Goal: Task Accomplishment & Management: Manage account settings

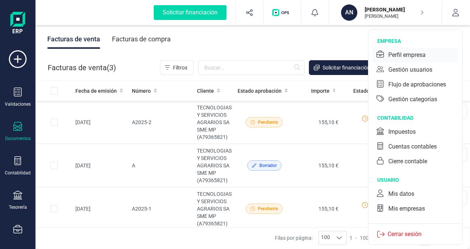
click at [410, 54] on div "Perfil empresa" at bounding box center [407, 55] width 37 height 9
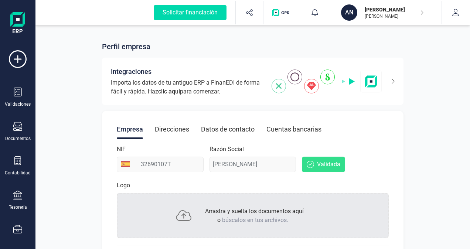
click at [234, 129] on div "Datos de contacto" at bounding box center [228, 129] width 54 height 19
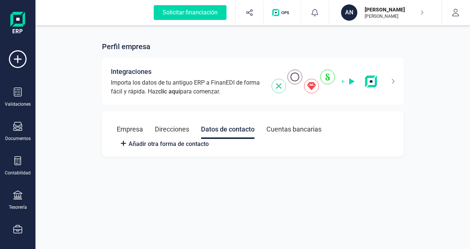
click at [169, 128] on div "Direcciones" at bounding box center [172, 129] width 34 height 19
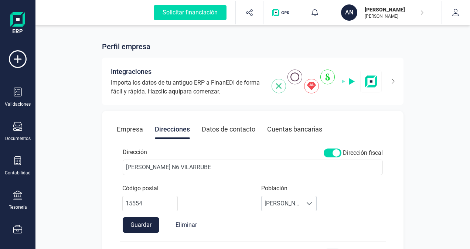
click at [230, 128] on div "Datos de contacto" at bounding box center [229, 129] width 54 height 19
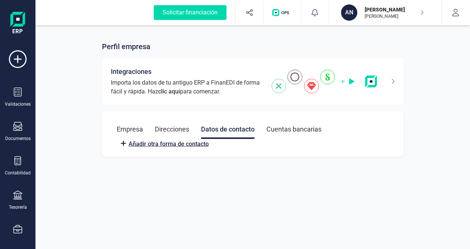
click at [173, 144] on span "Añadir otra forma de contacto" at bounding box center [169, 144] width 80 height 9
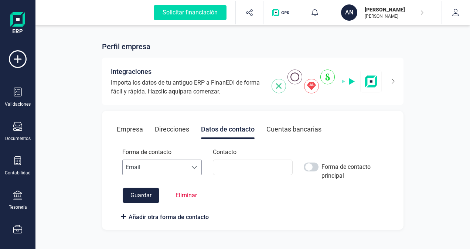
click at [194, 167] on span at bounding box center [195, 168] width 6 height 6
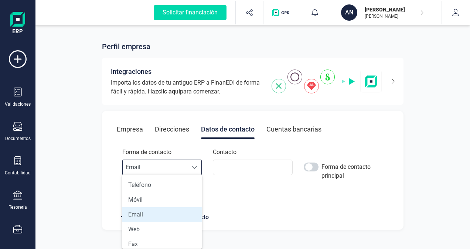
click at [175, 165] on span "Email" at bounding box center [155, 167] width 65 height 15
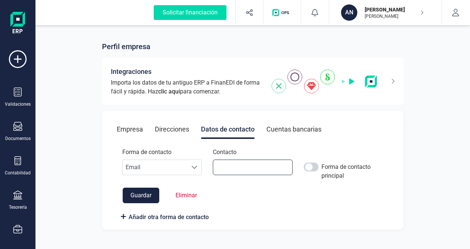
click at [226, 168] on input at bounding box center [252, 168] width 79 height 16
type input "[EMAIL_ADDRESS][DOMAIN_NAME]"
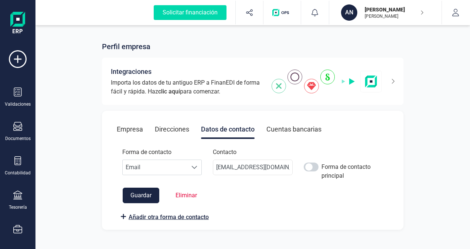
scroll to position [0, 0]
click at [158, 216] on span "Añadir otra forma de contacto" at bounding box center [169, 217] width 80 height 9
click at [174, 215] on span "Añadir otra forma de contacto" at bounding box center [169, 217] width 80 height 9
click at [146, 195] on button "Guardar" at bounding box center [141, 196] width 37 height 16
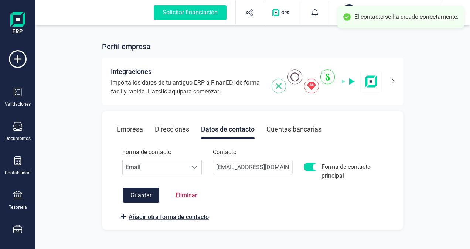
click at [153, 216] on span "Añadir otra forma de contacto" at bounding box center [169, 217] width 80 height 9
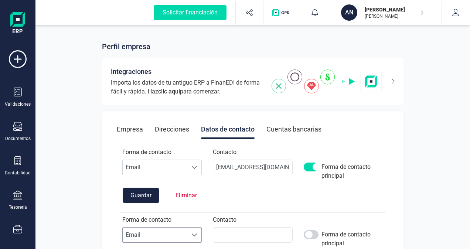
click at [195, 234] on span at bounding box center [195, 235] width 6 height 6
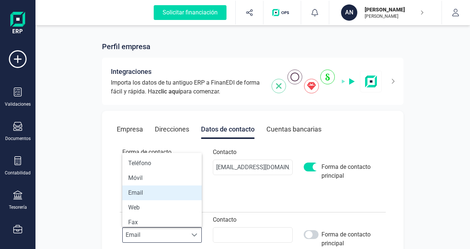
scroll to position [4, 32]
click at [164, 175] on li "Móvil" at bounding box center [161, 178] width 79 height 15
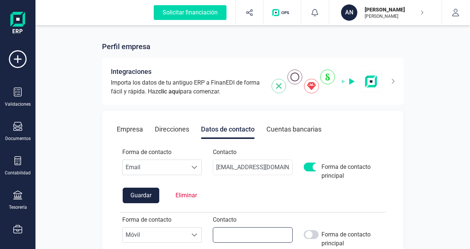
click at [235, 231] on input at bounding box center [252, 235] width 79 height 16
type input "690270238"
click at [416, 217] on div "Perfil empresa Integraciones Importa los datos de tu antiguo ERP a FinanEDI de …" at bounding box center [252, 165] width 435 height 283
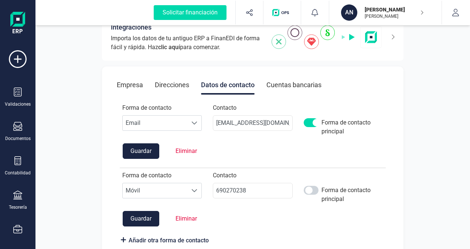
scroll to position [57, 0]
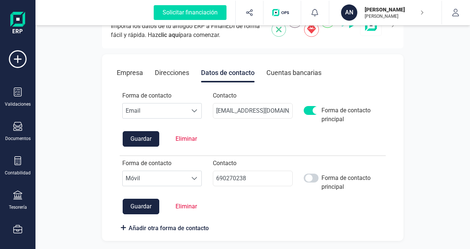
click at [144, 205] on button "Guardar" at bounding box center [141, 207] width 37 height 16
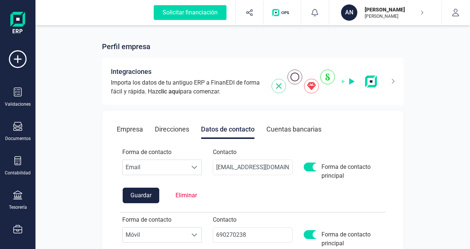
click at [163, 131] on div "Direcciones" at bounding box center [172, 129] width 34 height 19
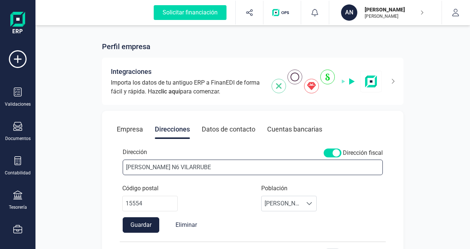
click at [153, 168] on input "[PERSON_NAME] N6 VILARRUBE" at bounding box center [253, 168] width 260 height 16
click at [154, 166] on input "[PERSON_NAME] N6 VILARRUBE" at bounding box center [253, 168] width 260 height 16
click at [156, 166] on input "[PERSON_NAME] N6 VILARRUBE" at bounding box center [253, 168] width 260 height 16
type input "[PERSON_NAME] N6 VILARRUBE"
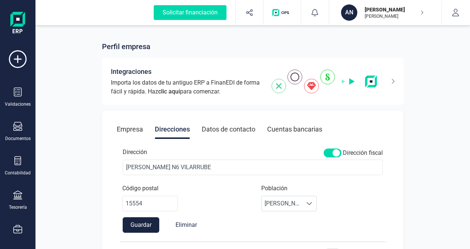
click at [70, 195] on div "Perfil empresa Integraciones Importa los datos de tu antiguo ERP a FinanEDI de …" at bounding box center [252, 248] width 435 height 448
click at [124, 129] on div "Empresa" at bounding box center [130, 129] width 26 height 19
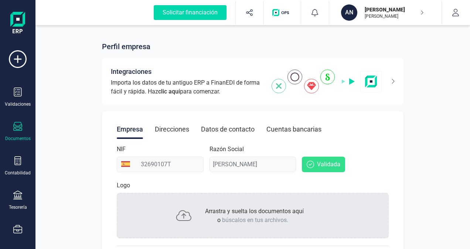
click at [20, 127] on icon at bounding box center [17, 126] width 9 height 9
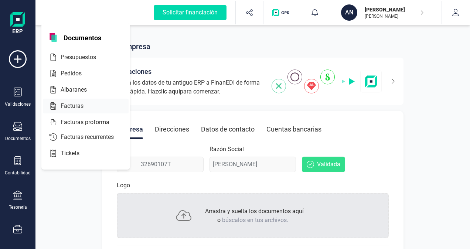
click at [71, 104] on span "Facturas" at bounding box center [77, 106] width 39 height 9
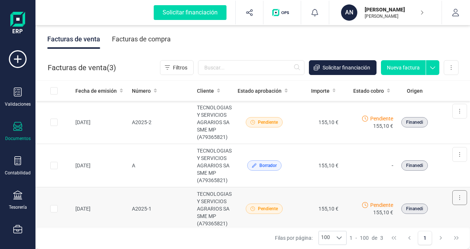
click at [456, 197] on button at bounding box center [460, 197] width 15 height 15
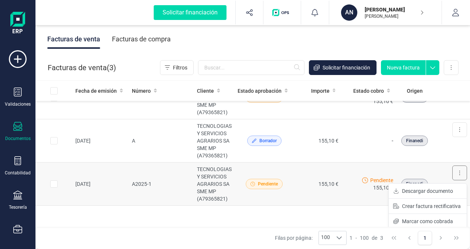
scroll to position [26, 0]
drag, startPoint x: 157, startPoint y: 187, endPoint x: 166, endPoint y: 225, distance: 38.3
click at [166, 225] on div "Fecha de emisión Número Cliente Estado aprobación Importe Estado cobro Origen […" at bounding box center [252, 154] width 435 height 147
click at [157, 188] on td "A2025-1" at bounding box center [161, 183] width 65 height 43
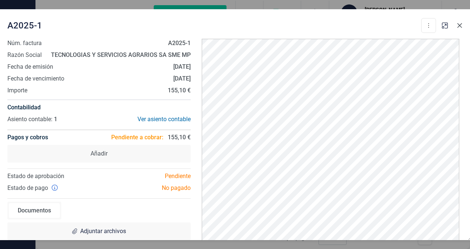
click at [461, 24] on icon "button" at bounding box center [460, 26] width 6 height 6
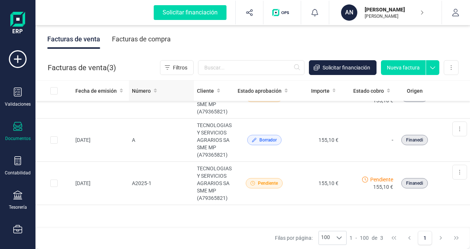
click at [154, 90] on icon at bounding box center [155, 90] width 3 height 5
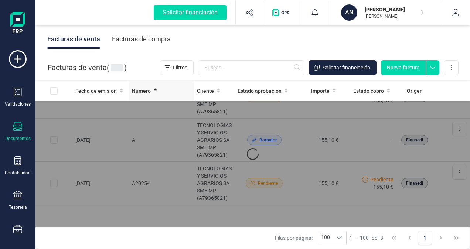
scroll to position [0, 0]
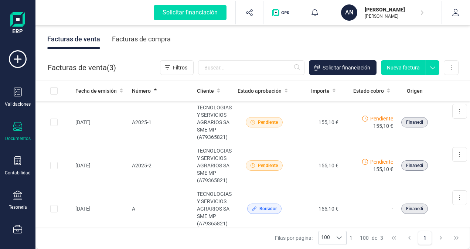
click at [432, 67] on icon at bounding box center [432, 65] width 13 height 11
click at [454, 67] on button at bounding box center [451, 67] width 15 height 15
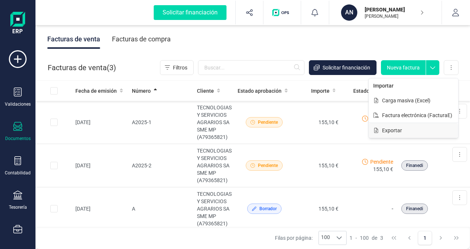
click at [398, 127] on span "Exportar" at bounding box center [392, 130] width 20 height 7
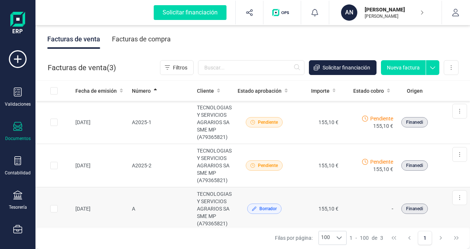
click at [51, 209] on input "Row Selected d5c6e7ee-abc9-447b-9c9d-c9440ebc7cd0" at bounding box center [53, 208] width 7 height 7
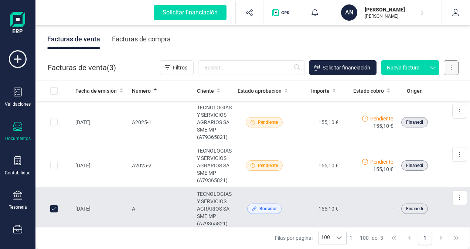
click at [450, 68] on button at bounding box center [451, 67] width 15 height 15
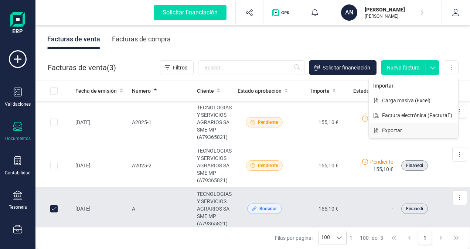
click at [396, 133] on span "Exportar" at bounding box center [392, 130] width 20 height 7
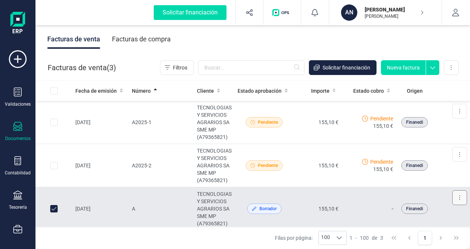
click at [453, 198] on button at bounding box center [460, 197] width 15 height 15
click at [52, 208] on input "Row Unselected d5c6e7ee-abc9-447b-9c9d-c9440ebc7cd0" at bounding box center [53, 208] width 7 height 7
checkbox input "false"
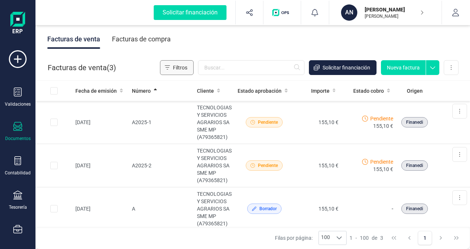
click at [177, 70] on span "Filtros" at bounding box center [180, 67] width 14 height 7
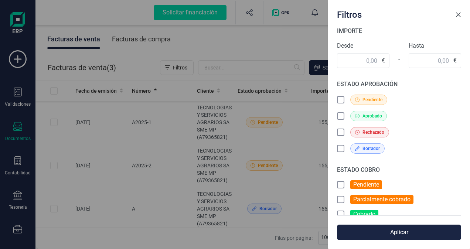
click at [459, 14] on span "Close" at bounding box center [459, 15] width 6 height 6
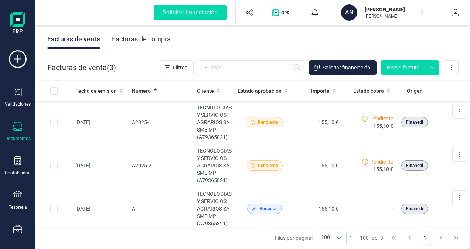
click at [23, 129] on div "Documentos" at bounding box center [18, 132] width 30 height 20
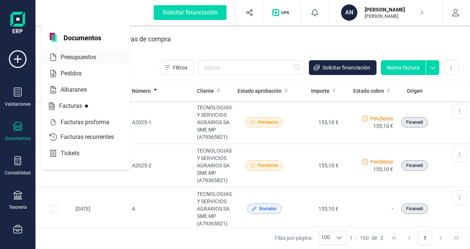
click at [76, 57] on span "Presupuestos" at bounding box center [84, 57] width 52 height 9
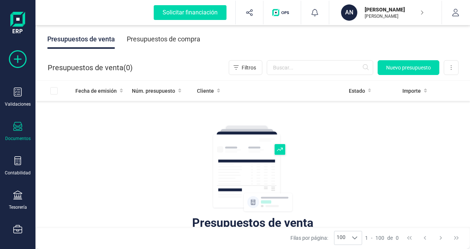
click at [14, 58] on icon at bounding box center [18, 59] width 18 height 18
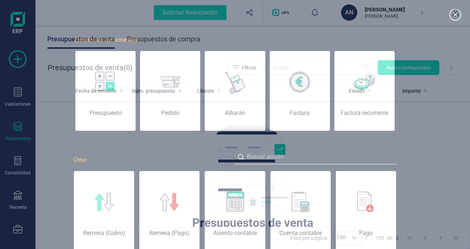
scroll to position [0, 37]
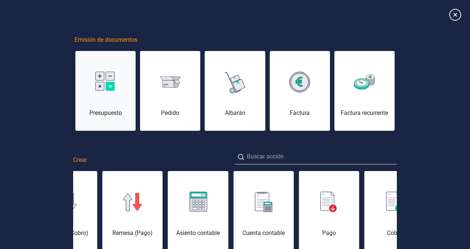
click at [115, 101] on div "Presupuesto" at bounding box center [105, 95] width 60 height 44
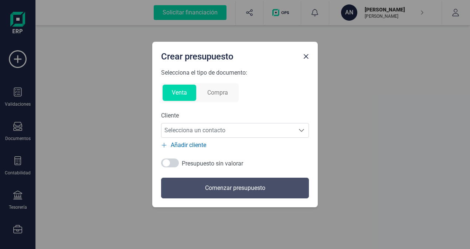
click at [197, 146] on span "Añadir cliente" at bounding box center [188, 145] width 35 height 9
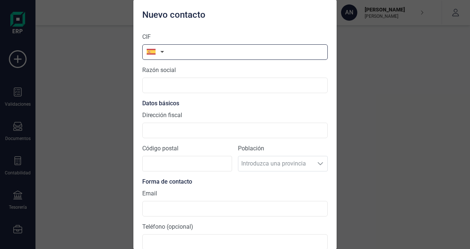
click at [174, 52] on input "text" at bounding box center [235, 52] width 186 height 16
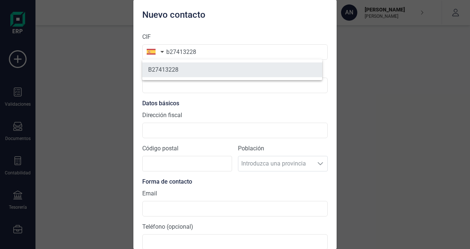
click at [194, 69] on li "B27413228" at bounding box center [232, 69] width 180 height 15
type input "B27413228"
type input "SG ENTORNOS TURISTICOS SL"
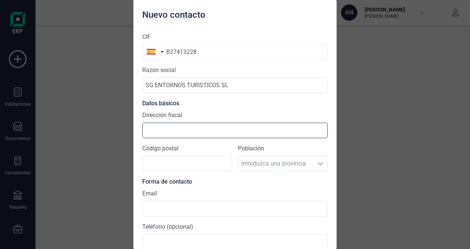
click at [176, 132] on input "Dirección fiscal" at bounding box center [235, 131] width 186 height 16
type input "a"
click at [247, 129] on input "AV [PERSON_NAME][GEOGRAPHIC_DATA] CIDADE DE [GEOGRAPHIC_DATA] 25 BAJO" at bounding box center [235, 131] width 186 height 16
click at [273, 130] on input "AV [PERSON_NAME][GEOGRAPHIC_DATA] CIDADE DE [GEOGRAPHIC_DATA], 25 BAJO" at bounding box center [235, 131] width 186 height 16
type input "AV [PERSON_NAME][GEOGRAPHIC_DATA] CIDADE DE [GEOGRAPHIC_DATA], 25 BAJO"
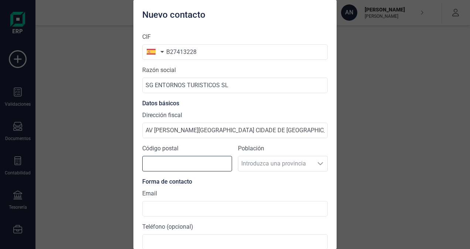
click at [187, 162] on input "Código postal" at bounding box center [187, 164] width 90 height 16
type input "27002"
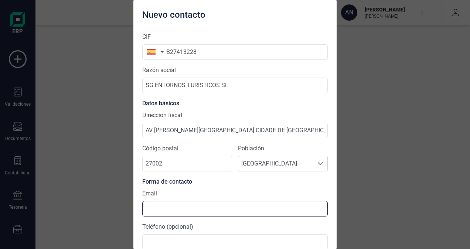
click at [151, 209] on input at bounding box center [235, 209] width 186 height 16
type input "[EMAIL_ADDRESS][DOMAIN_NAME]"
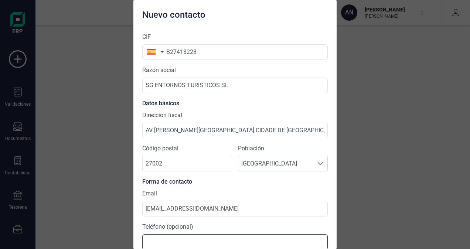
click at [159, 240] on input at bounding box center [235, 242] width 186 height 16
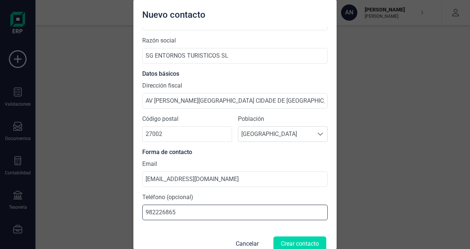
scroll to position [41, 0]
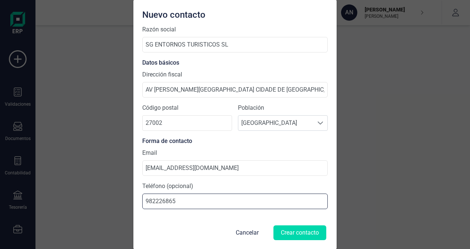
type input "982226865"
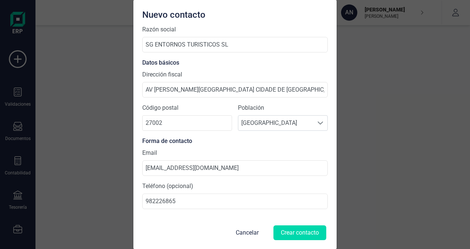
click at [325, 184] on div "CIF B27413228 Razón social SG ENTORNOS TURISTICOS SL Datos básicos Dirección fi…" at bounding box center [234, 138] width 203 height 223
click at [298, 231] on button "Crear contacto" at bounding box center [300, 233] width 53 height 15
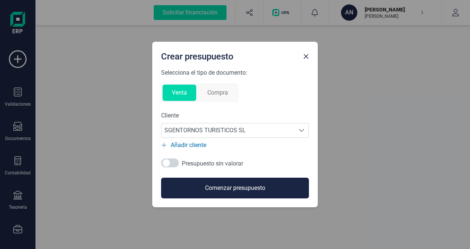
click at [244, 188] on button "Comenzar presupuesto" at bounding box center [235, 188] width 148 height 21
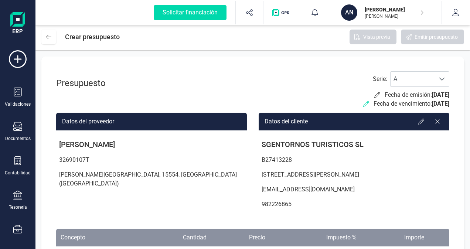
click at [363, 103] on icon at bounding box center [366, 104] width 6 height 6
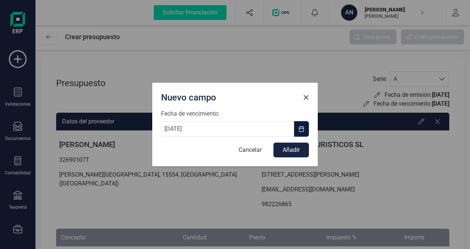
click at [300, 131] on span "button" at bounding box center [302, 129] width 6 height 6
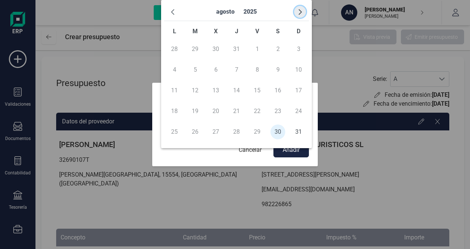
click at [300, 10] on span "button" at bounding box center [300, 12] width 6 height 6
click at [299, 70] on span "14" at bounding box center [298, 69] width 15 height 15
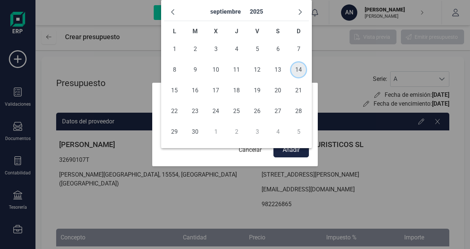
type input "[DATE]"
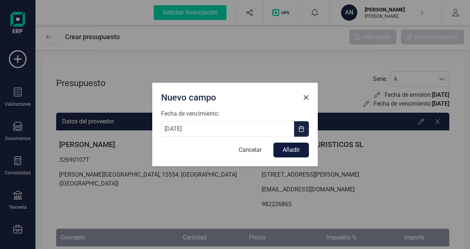
click at [290, 147] on button "Añadir" at bounding box center [291, 150] width 35 height 15
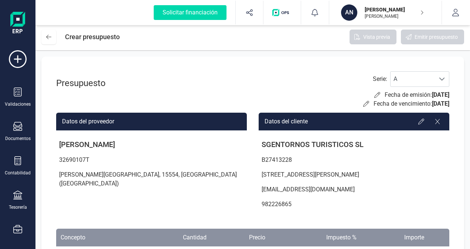
click at [72, 234] on th "Concepto" at bounding box center [95, 238] width 79 height 18
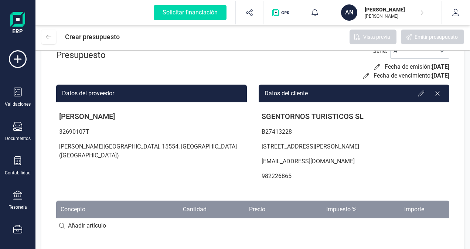
scroll to position [30, 0]
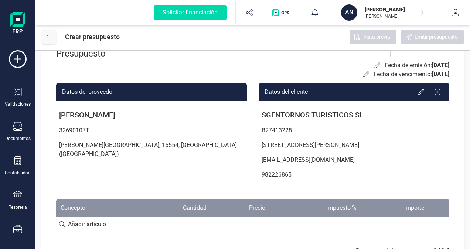
click at [48, 38] on icon at bounding box center [48, 37] width 5 height 6
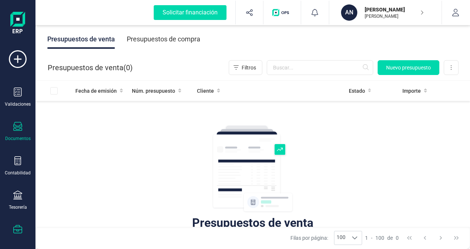
click at [21, 227] on icon at bounding box center [17, 229] width 9 height 9
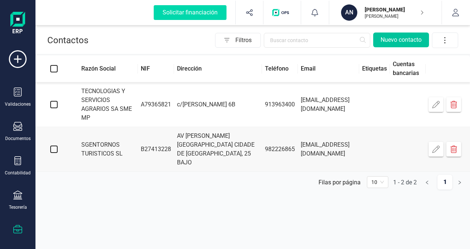
click at [398, 38] on button "Nuevo contacto" at bounding box center [401, 40] width 56 height 15
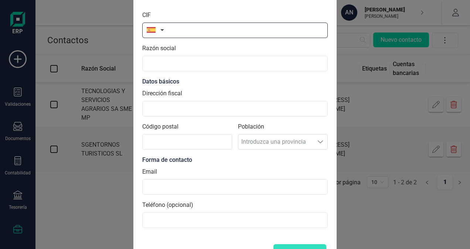
click at [175, 29] on input "text" at bounding box center [235, 31] width 186 height 16
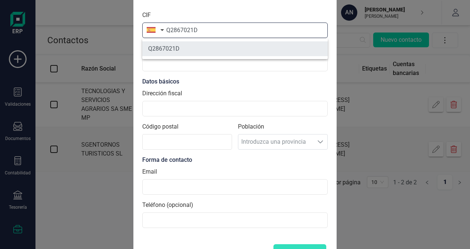
type input "Q2867021D"
click at [177, 49] on li "Q2867021D" at bounding box center [235, 48] width 186 height 15
type input "SOCIEDAD ESTATAL DE SALVAMENTO Y SEGURIDAD MARITIMA"
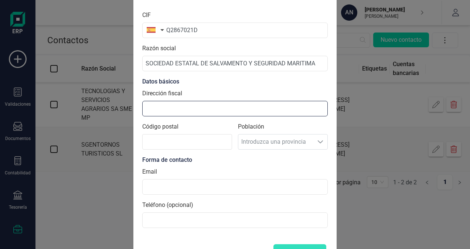
click at [163, 109] on input "Dirección fiscal" at bounding box center [235, 109] width 186 height 16
type input "[PERSON_NAME][STREET_ADDRESS]"
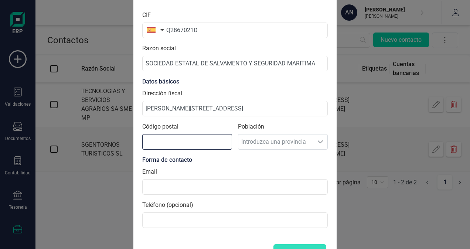
click at [146, 141] on input "Código postal" at bounding box center [187, 142] width 90 height 16
type input "28011"
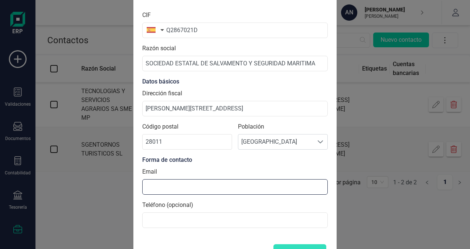
click at [156, 185] on input at bounding box center [235, 187] width 186 height 16
type input "[EMAIL_ADDRESS][DOMAIN_NAME]"
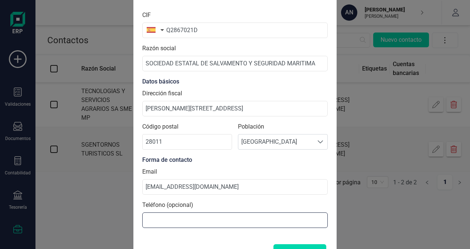
click at [152, 222] on input at bounding box center [235, 221] width 186 height 16
type input "900202202"
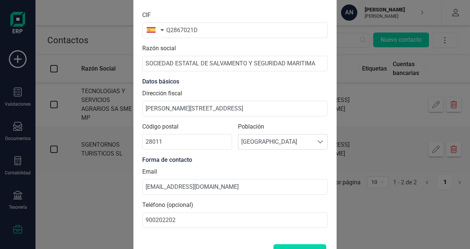
click at [208, 234] on form "CIF Q2867021D Razón social SOCIEDAD ESTATAL DE SALVAMENTO Y SEGURIDAD MARITIMA …" at bounding box center [235, 133] width 186 height 256
click at [356, 226] on div "Nuevo contacto CIF Q2867021D Razón social SOCIEDAD ESTATAL DE SALVAMENTO Y SEGU…" at bounding box center [235, 124] width 470 height 249
click at [327, 234] on form "CIF Q2867021D Razón social SOCIEDAD ESTATAL DE SALVAMENTO Y SEGURIDAD MARITIMA …" at bounding box center [235, 133] width 186 height 256
click at [318, 244] on button "Crear contacto" at bounding box center [300, 251] width 53 height 15
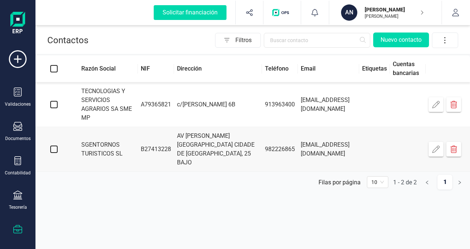
click at [17, 227] on icon at bounding box center [17, 229] width 9 height 9
click at [16, 202] on div "Tesorería" at bounding box center [18, 201] width 30 height 20
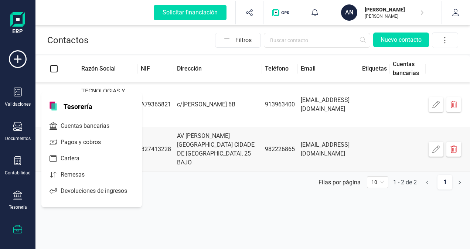
click at [17, 230] on icon at bounding box center [17, 229] width 9 height 9
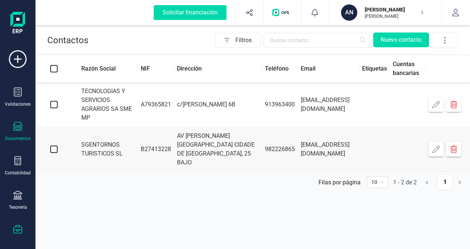
click at [19, 128] on icon at bounding box center [17, 126] width 9 height 9
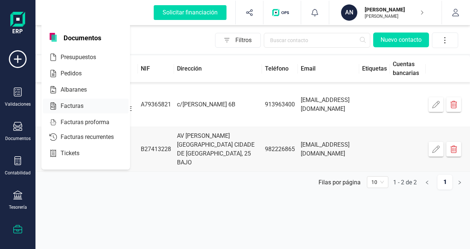
click at [63, 107] on span "Facturas" at bounding box center [77, 106] width 39 height 9
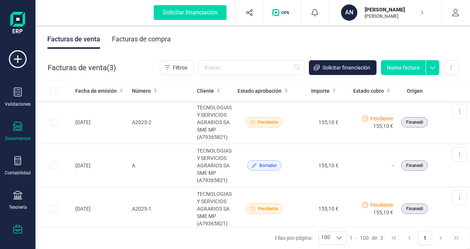
click at [17, 230] on icon at bounding box center [17, 229] width 9 height 9
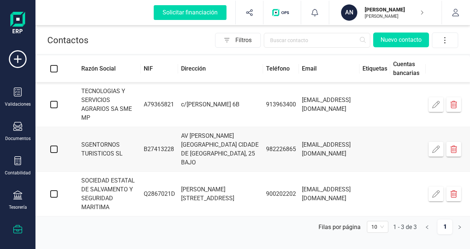
click at [436, 190] on icon "button" at bounding box center [436, 193] width 7 height 7
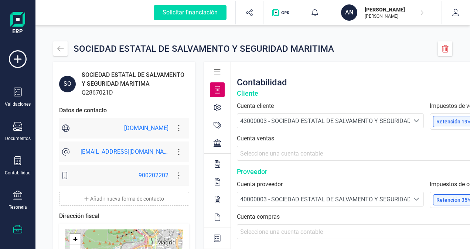
click at [126, 152] on div "[EMAIL_ADDRESS][DOMAIN_NAME]" at bounding box center [125, 152] width 88 height 9
click at [179, 150] on icon at bounding box center [179, 152] width 14 height 8
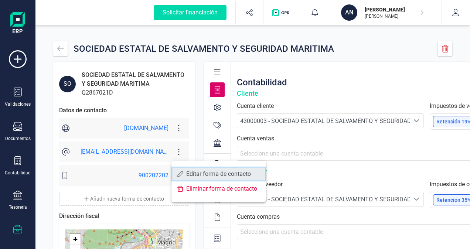
click at [206, 175] on span "Editar forma de contacto" at bounding box center [223, 174] width 74 height 6
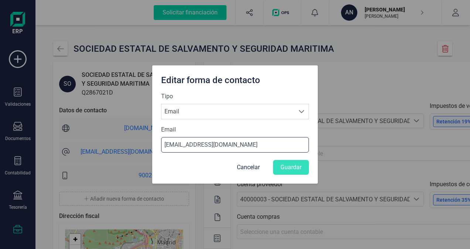
click at [175, 144] on input "[EMAIL_ADDRESS][DOMAIN_NAME]" at bounding box center [235, 145] width 148 height 16
type input "[EMAIL_ADDRESS][DOMAIN_NAME]"
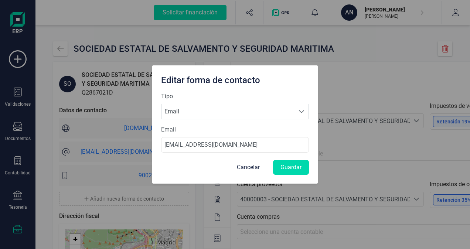
click at [163, 170] on div "Cancelar Guardar" at bounding box center [235, 167] width 148 height 15
click at [295, 169] on button "Guardar" at bounding box center [291, 167] width 36 height 15
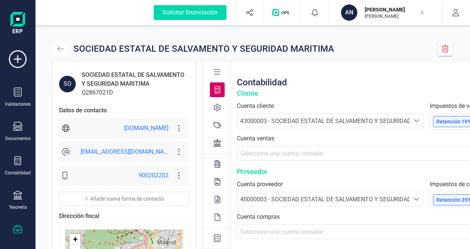
click at [63, 47] on icon "button" at bounding box center [60, 48] width 7 height 7
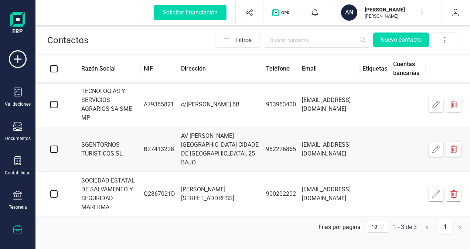
click at [159, 176] on td "Q2867021D" at bounding box center [159, 194] width 37 height 45
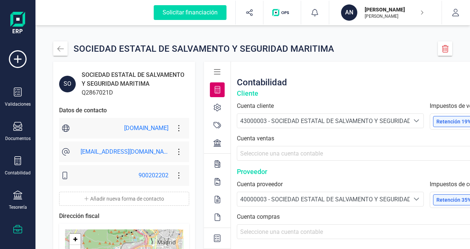
click at [416, 121] on icon "Seleccione una cuenta" at bounding box center [417, 120] width 5 height 3
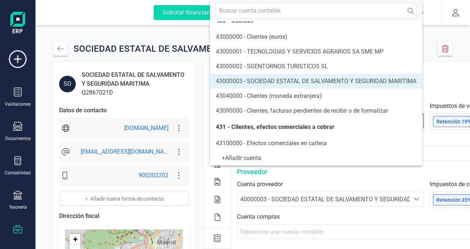
scroll to position [85, 0]
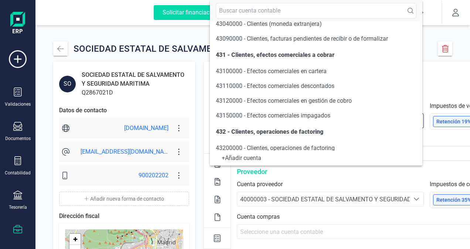
click at [322, 180] on label "Cuenta proveedor" at bounding box center [330, 184] width 187 height 9
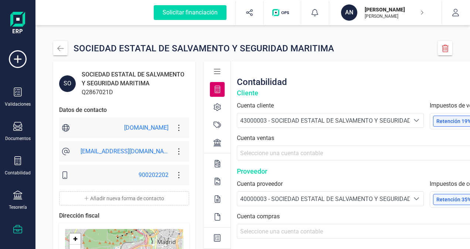
scroll to position [0, 0]
click at [452, 9] on button "button" at bounding box center [456, 13] width 28 height 24
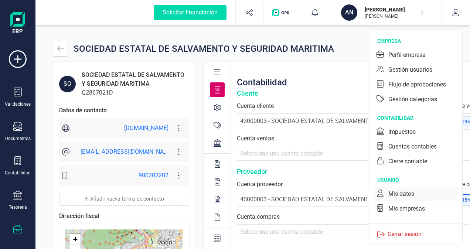
click at [402, 192] on div "Mis datos" at bounding box center [402, 194] width 26 height 9
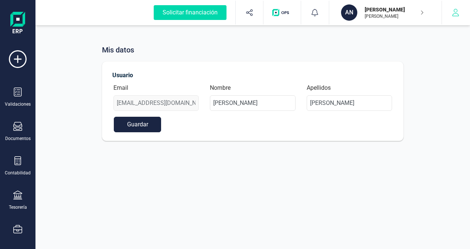
click at [445, 14] on button "button" at bounding box center [456, 13] width 28 height 24
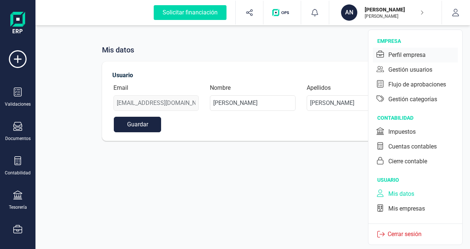
click at [419, 53] on div "Perfil empresa" at bounding box center [407, 55] width 37 height 9
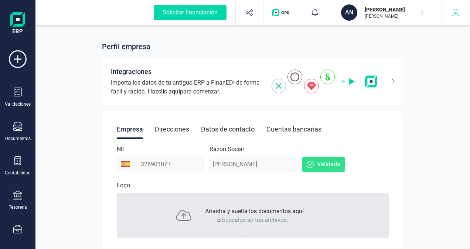
click at [460, 18] on button "button" at bounding box center [456, 13] width 28 height 24
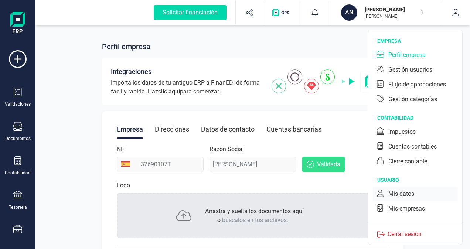
click at [396, 194] on div "Mis datos" at bounding box center [402, 194] width 26 height 9
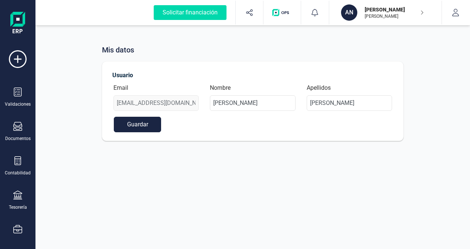
click at [407, 11] on p "[PERSON_NAME]" at bounding box center [394, 9] width 59 height 7
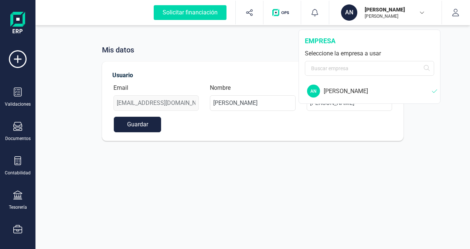
click at [353, 87] on div "[PERSON_NAME]" at bounding box center [378, 91] width 108 height 9
click at [337, 91] on div "[PERSON_NAME]" at bounding box center [378, 91] width 108 height 9
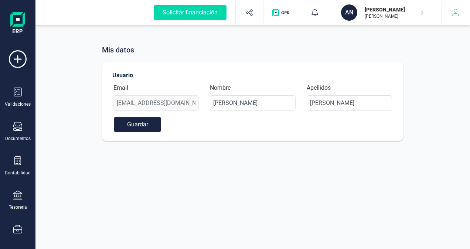
click at [450, 12] on button "button" at bounding box center [456, 13] width 28 height 24
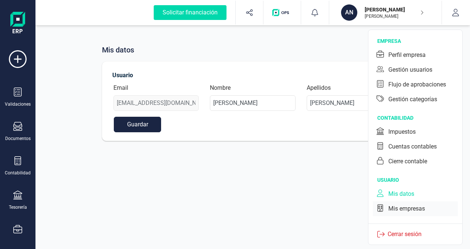
click at [399, 207] on div "Mis empresas" at bounding box center [407, 208] width 37 height 9
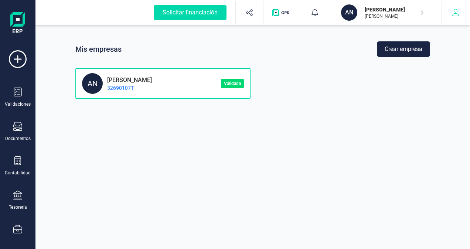
click at [451, 9] on button "button" at bounding box center [456, 13] width 28 height 24
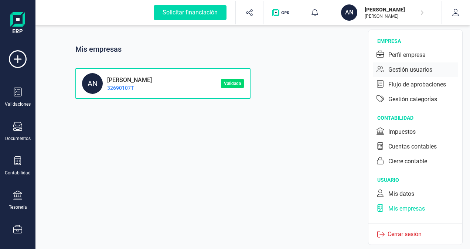
click at [405, 69] on div "Gestión usuarios" at bounding box center [411, 69] width 44 height 9
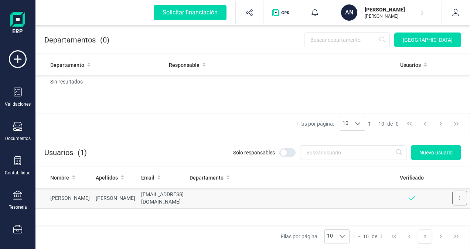
click at [461, 197] on button at bounding box center [460, 198] width 15 height 15
click at [453, 216] on span "Editar" at bounding box center [454, 216] width 14 height 7
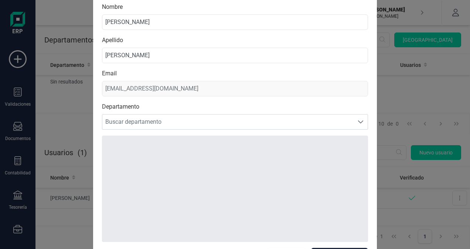
click at [414, 98] on div "Editar usuario Nombre [PERSON_NAME] Apellido [PERSON_NAME] Email [EMAIL_ADDRESS…" at bounding box center [235, 124] width 470 height 249
click at [416, 92] on div "Editar usuario Nombre [PERSON_NAME] Apellido [PERSON_NAME] Email [EMAIL_ADDRESS…" at bounding box center [235, 124] width 470 height 249
